Goal: Find contact information: Find contact information

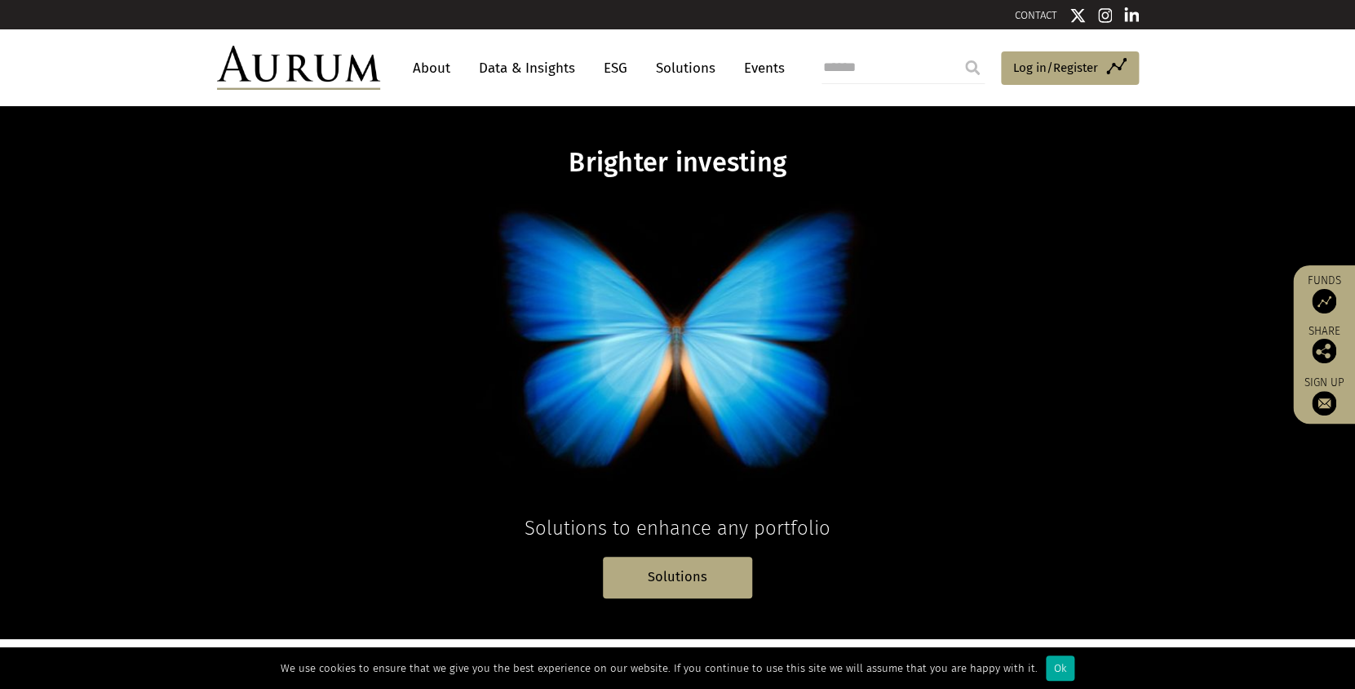
click at [434, 72] on link "About" at bounding box center [432, 68] width 54 height 30
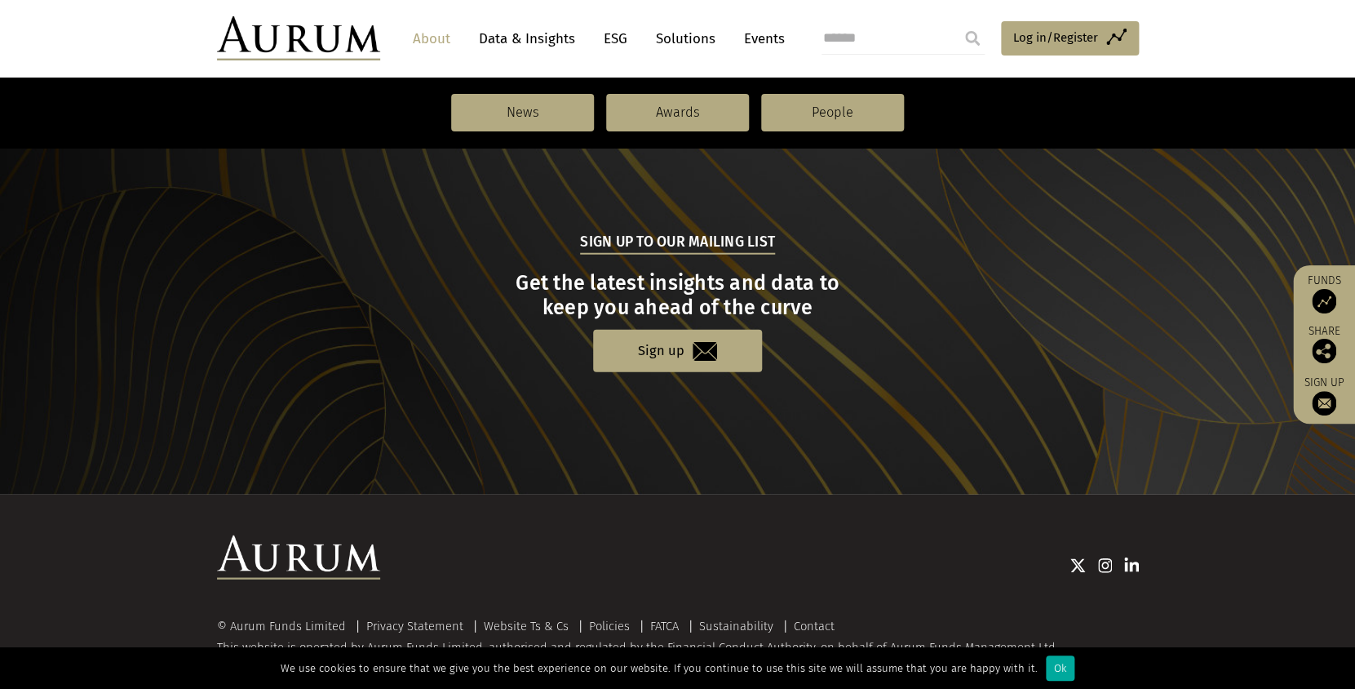
scroll to position [1747, 0]
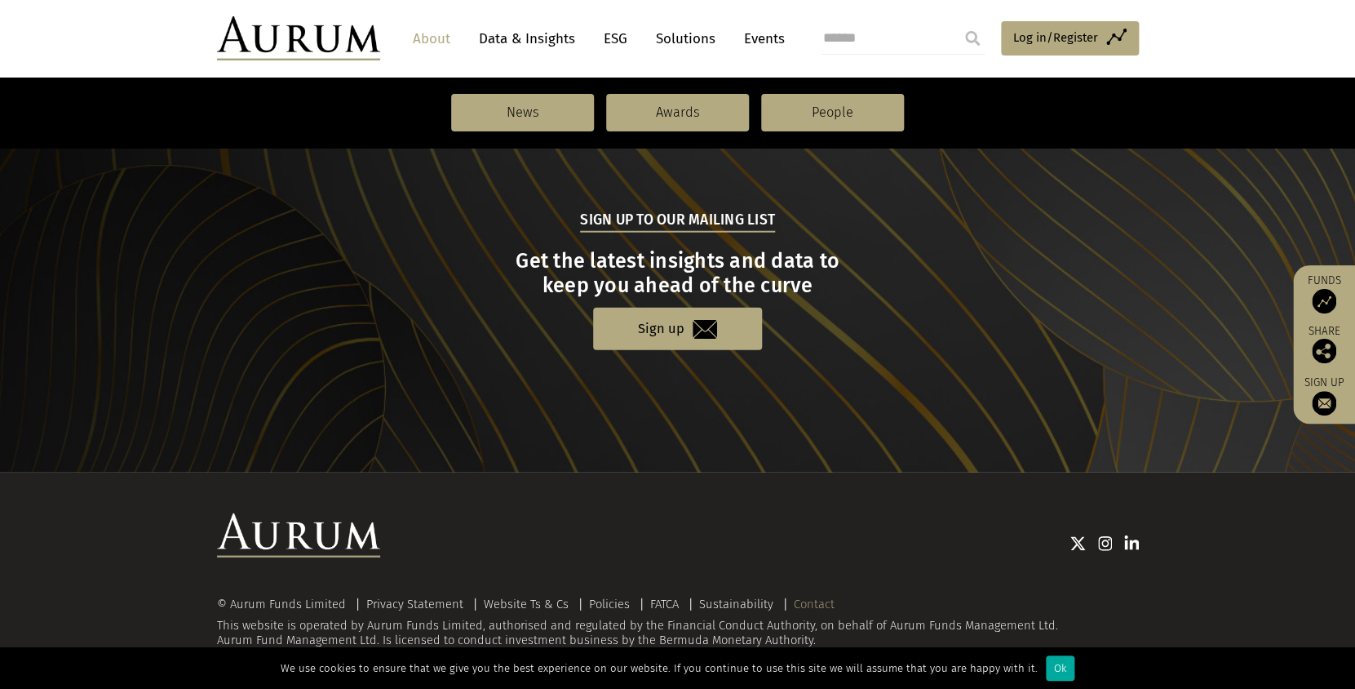
click at [822, 601] on link "Contact" at bounding box center [814, 603] width 41 height 15
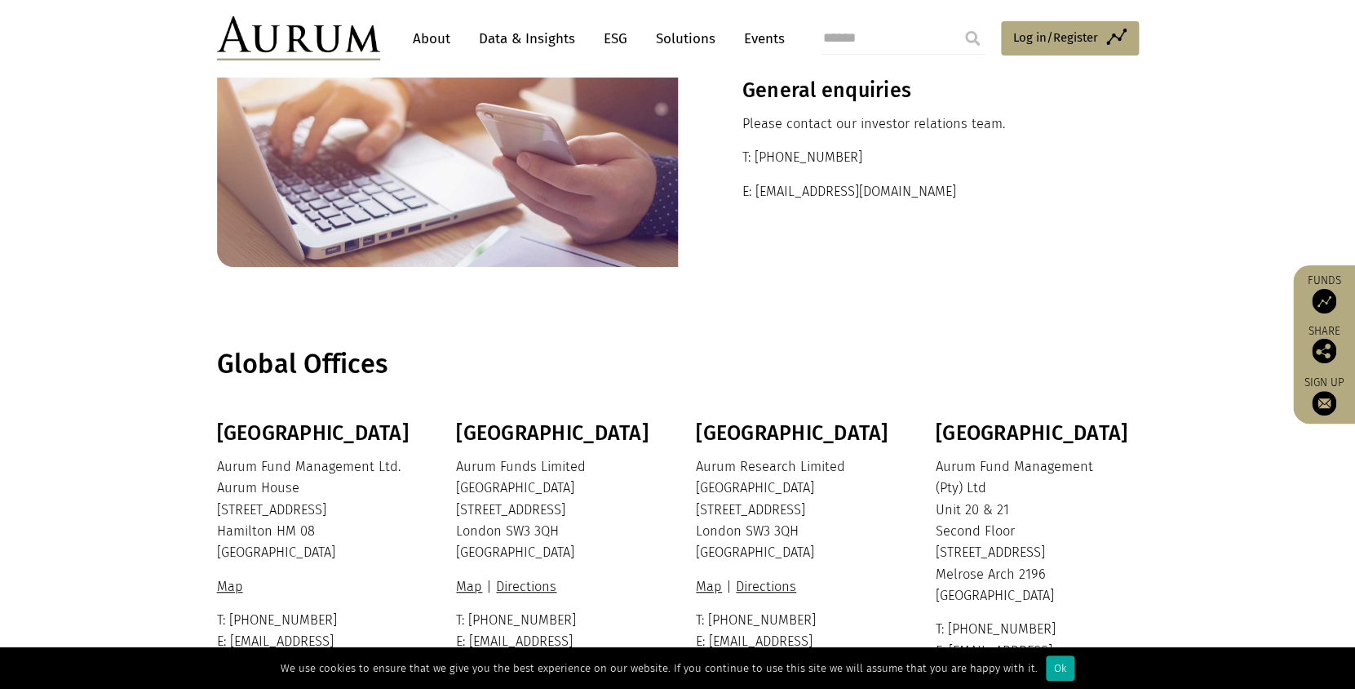
scroll to position [192, 0]
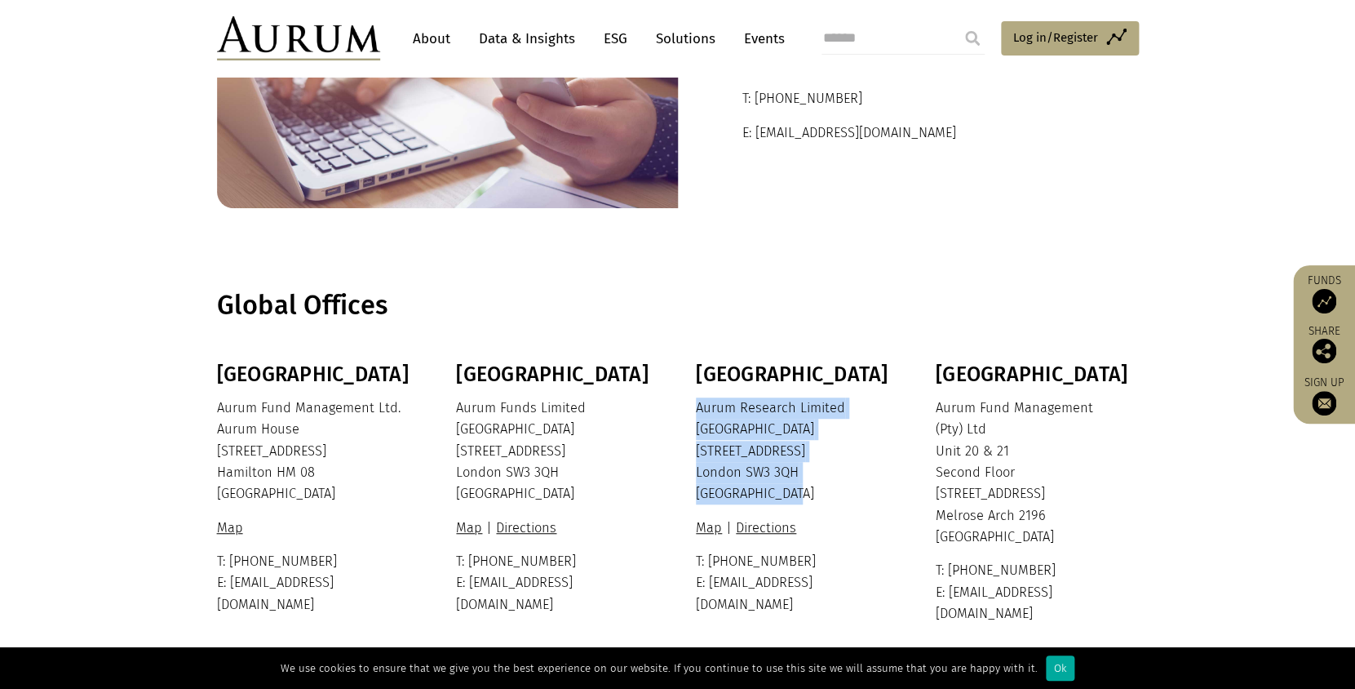
drag, startPoint x: 824, startPoint y: 499, endPoint x: 690, endPoint y: 406, distance: 162.5
click at [690, 406] on div "Bermuda Aurum Fund Management Ltd. Aurum House 35 Richmond Road Hamilton HM 08 …" at bounding box center [678, 493] width 955 height 262
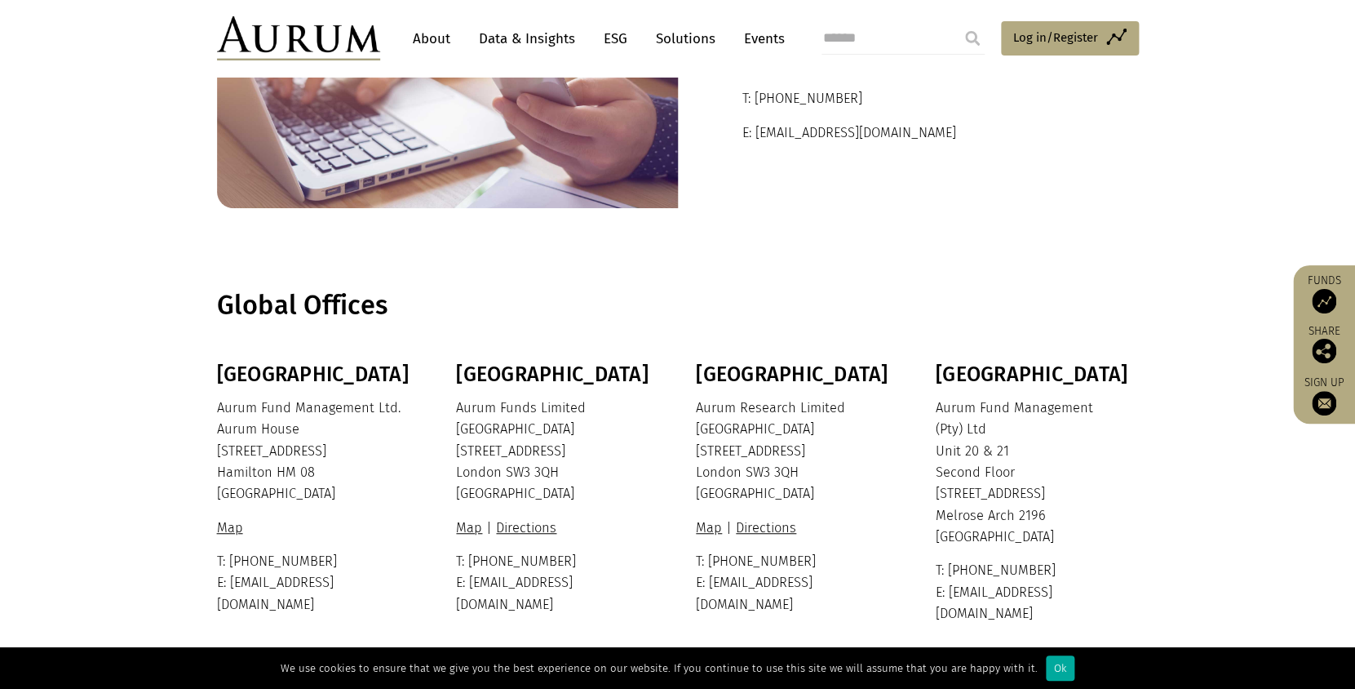
click at [605, 456] on p "Aurum Funds Limited Ixworth House 37 Ixworth Place London SW3 3QH United Kingdom" at bounding box center [555, 451] width 199 height 108
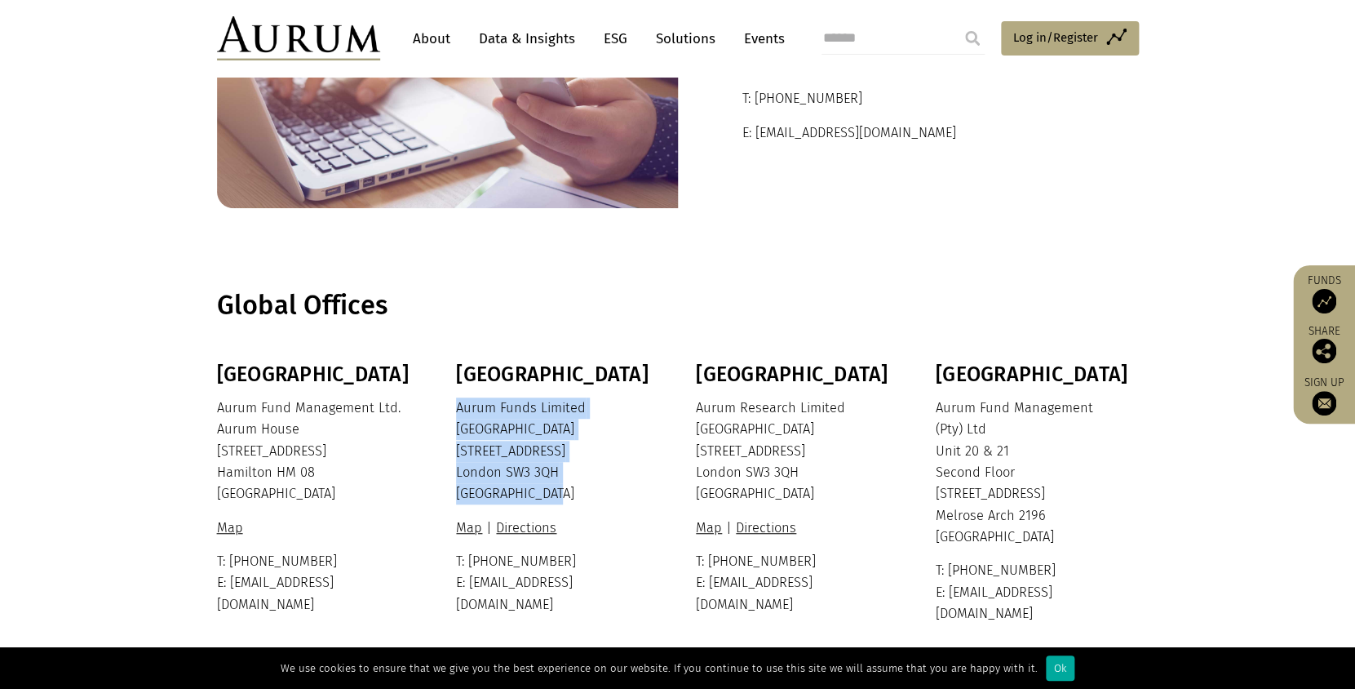
drag, startPoint x: 570, startPoint y: 500, endPoint x: 439, endPoint y: 411, distance: 158.6
click at [439, 411] on div "Bermuda Aurum Fund Management Ltd. Aurum House 35 Richmond Road Hamilton HM 08 …" at bounding box center [678, 493] width 955 height 262
copy p "Aurum Funds Limited Ixworth House 37 Ixworth Place London SW3 3QH United Kingdom"
